Goal: Find specific page/section: Find specific page/section

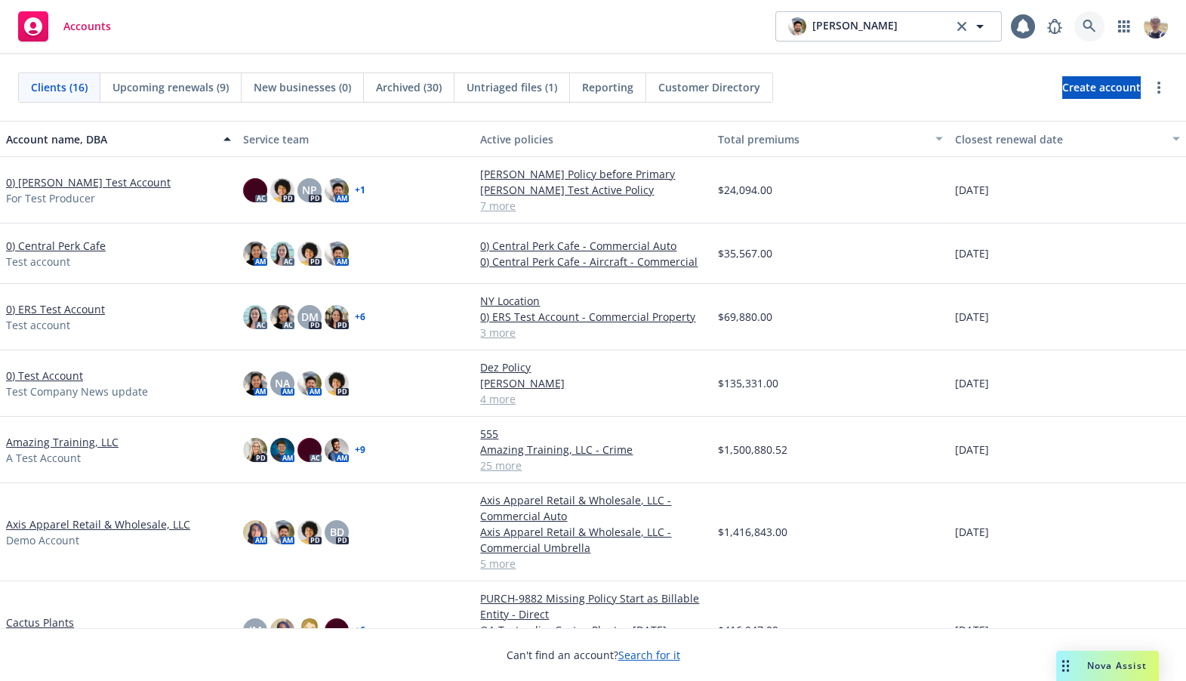
click at [1087, 29] on icon at bounding box center [1089, 27] width 14 height 14
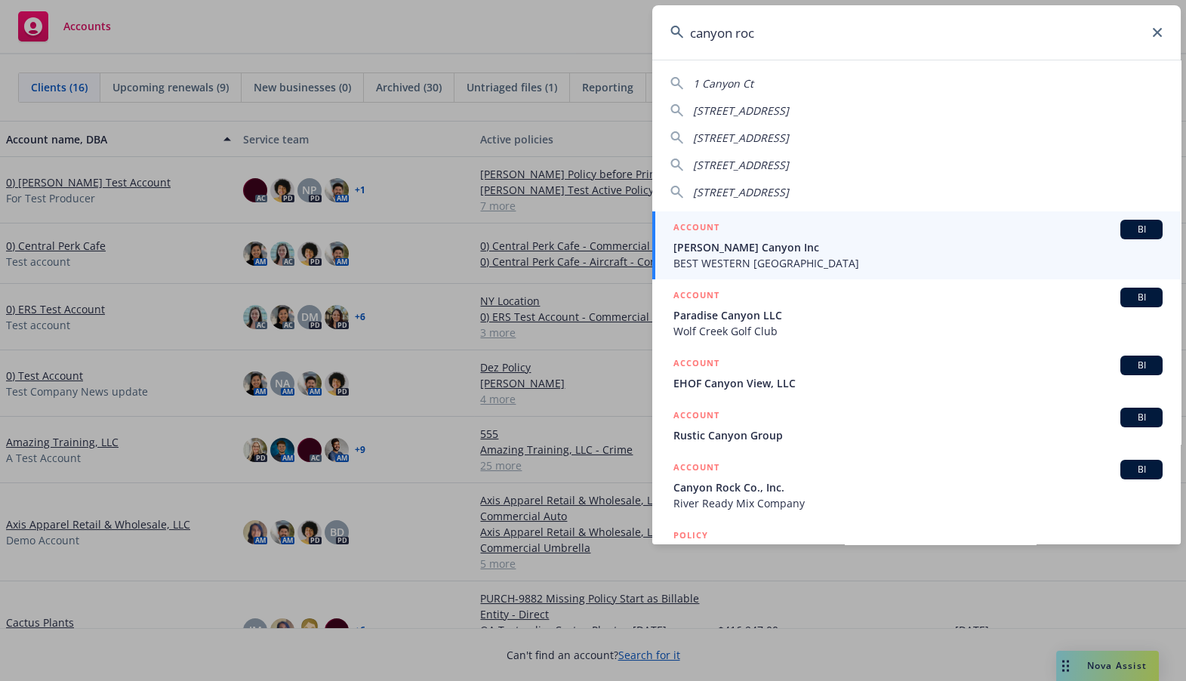
type input "canyon rock"
